Goal: Information Seeking & Learning: Learn about a topic

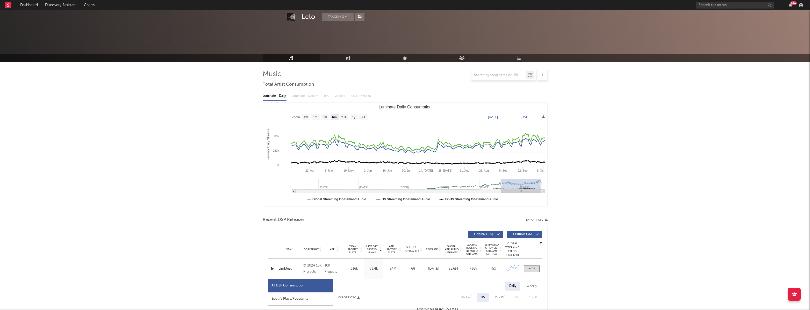
select select "6m"
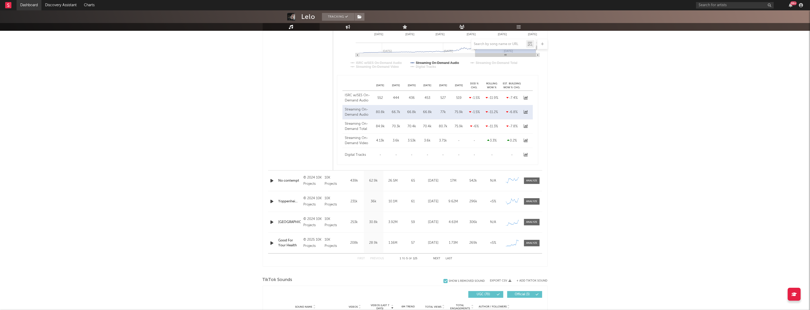
click at [20, 5] on link "Dashboard" at bounding box center [29, 5] width 25 height 10
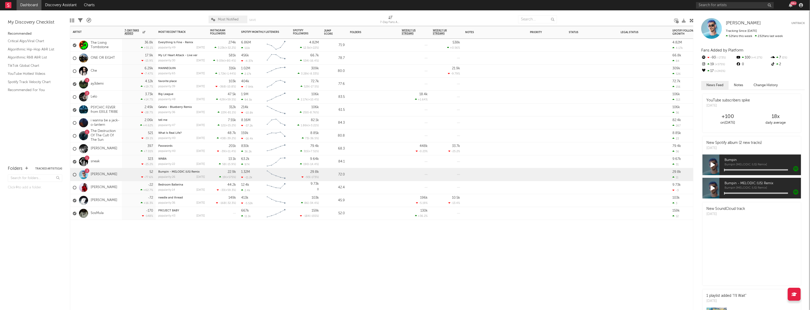
click at [298, 207] on div "159k -184 ( -155 % )" at bounding box center [306, 213] width 26 height 13
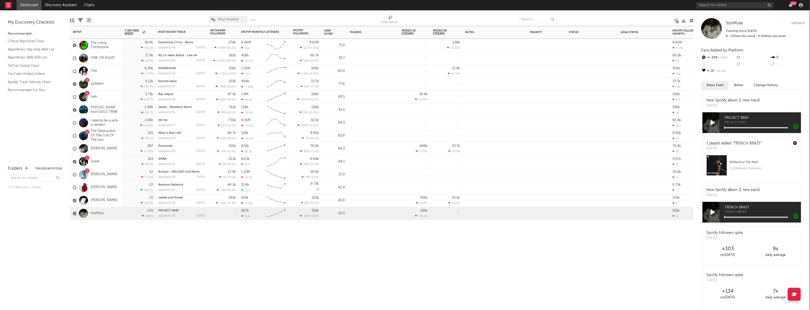
click at [299, 63] on div "66.7k 534 ( -16.4 % )" at bounding box center [306, 58] width 26 height 13
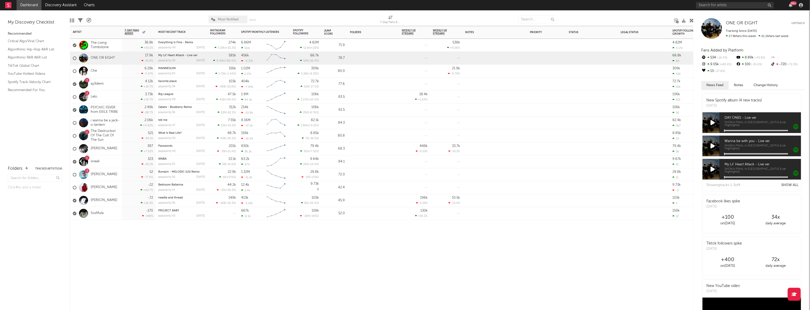
click at [302, 87] on div "529 ( -17.5 % )" at bounding box center [310, 86] width 18 height 3
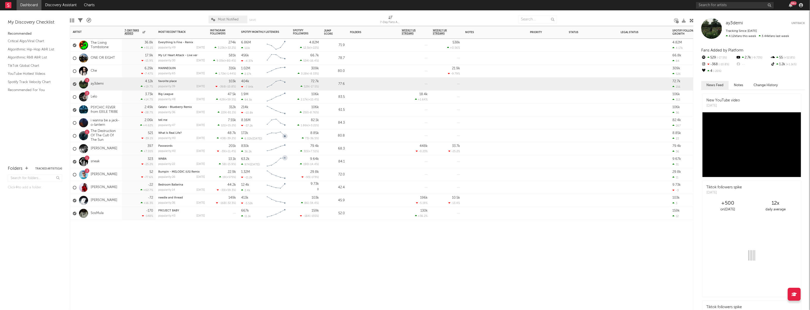
click at [291, 163] on div "9.64k 190 ( -14.4 % )" at bounding box center [306, 161] width 31 height 13
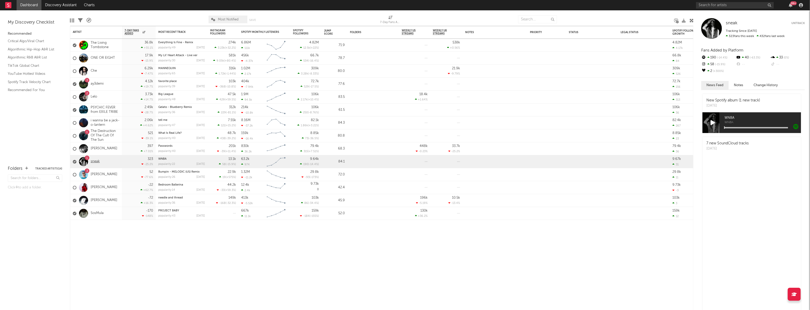
click at [93, 162] on link "sneak" at bounding box center [95, 162] width 9 height 4
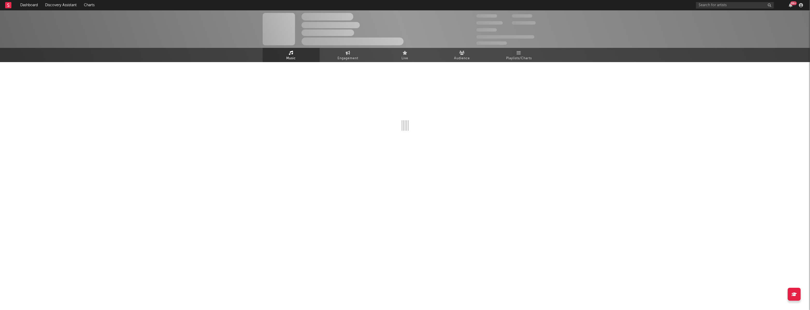
select select "1w"
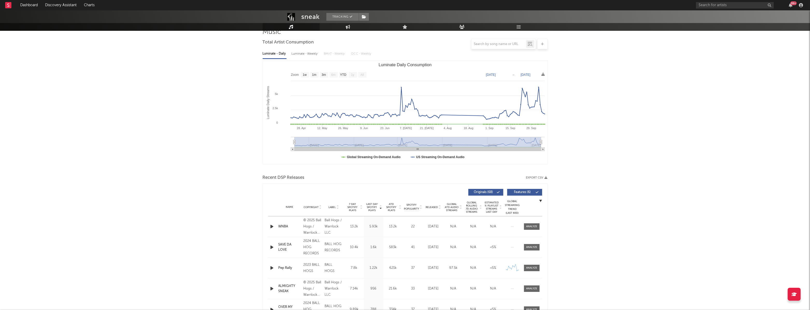
scroll to position [15, 0]
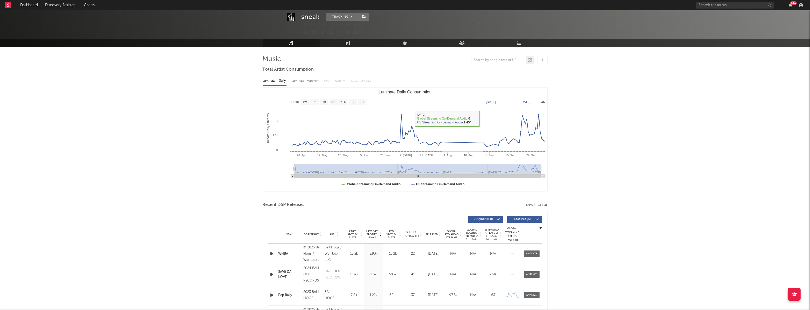
click at [311, 81] on div "Luminate - Weekly" at bounding box center [305, 81] width 27 height 9
select select "6m"
